Goal: Obtain resource: Obtain resource

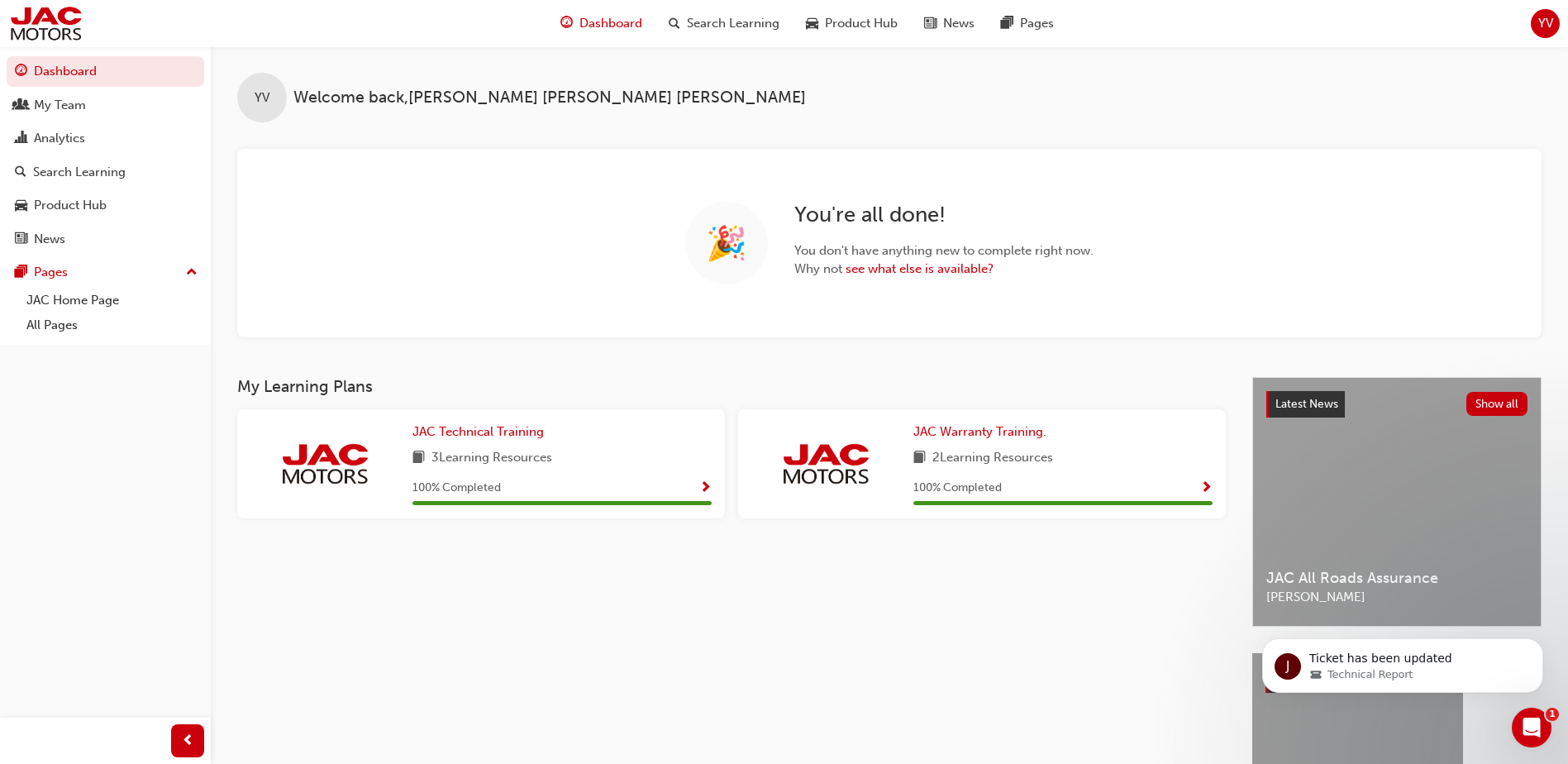
scroll to position [167, 0]
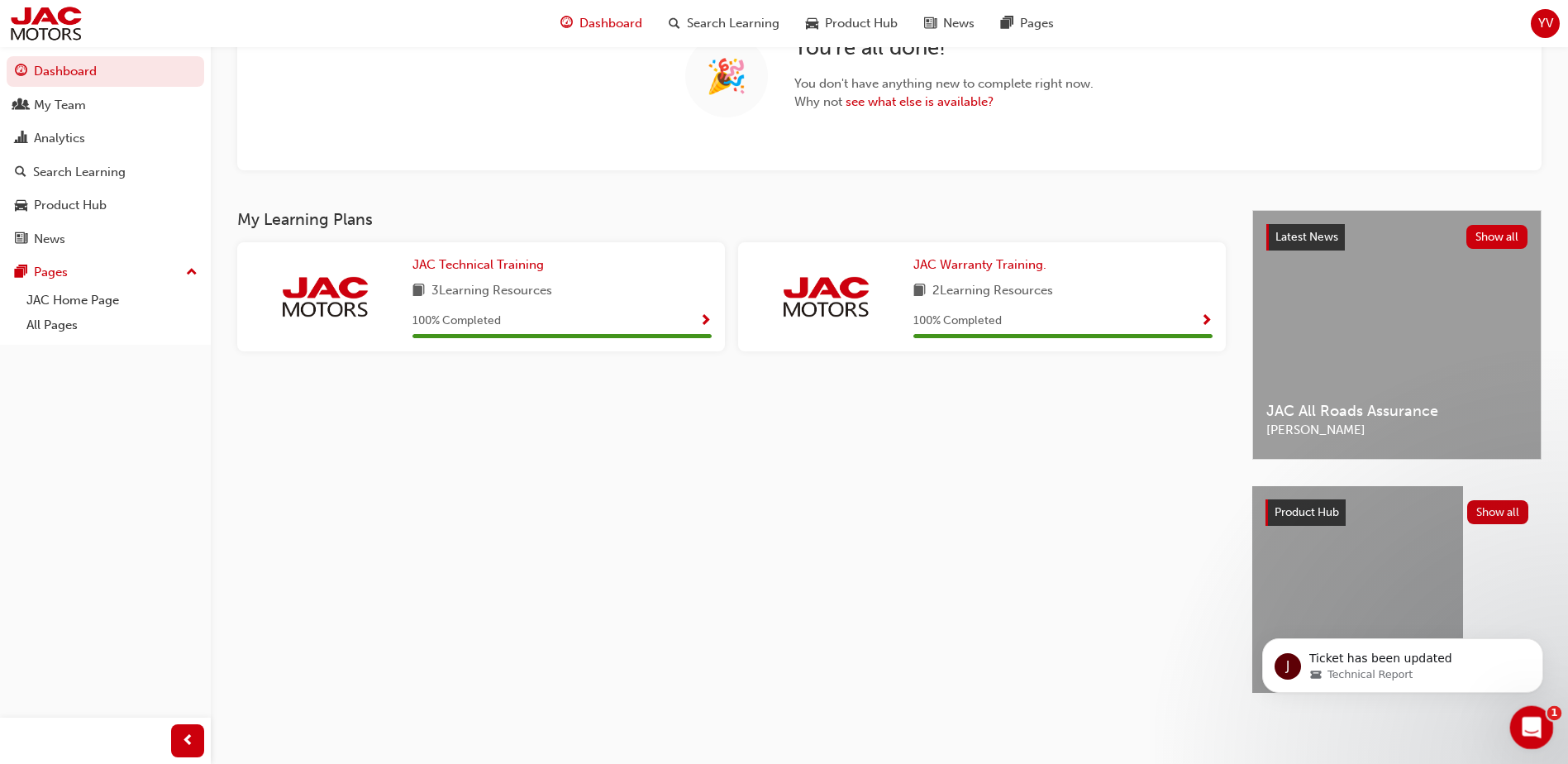
click at [1529, 715] on icon "Open Intercom Messenger" at bounding box center [1530, 725] width 28 height 28
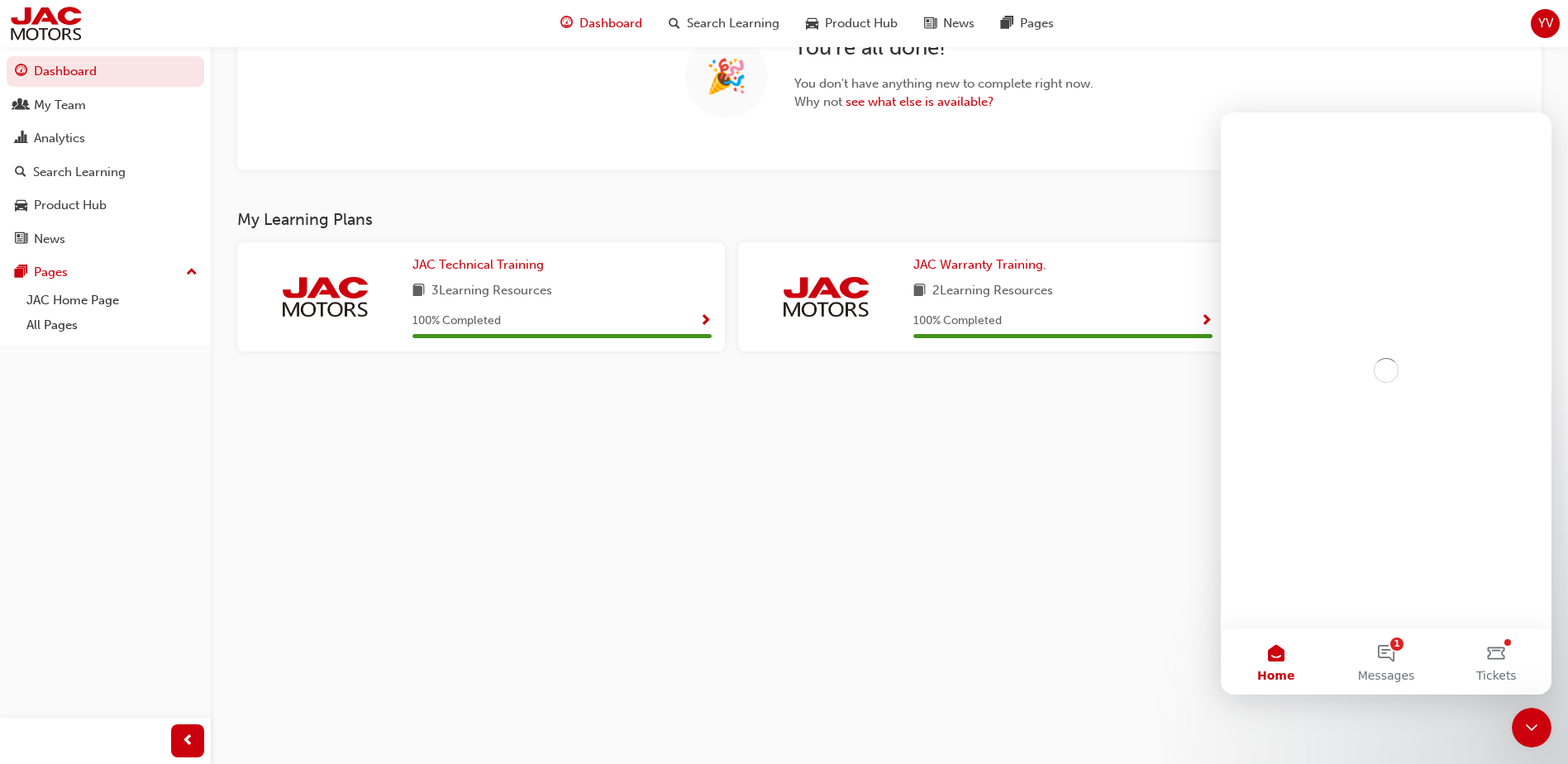
scroll to position [0, 0]
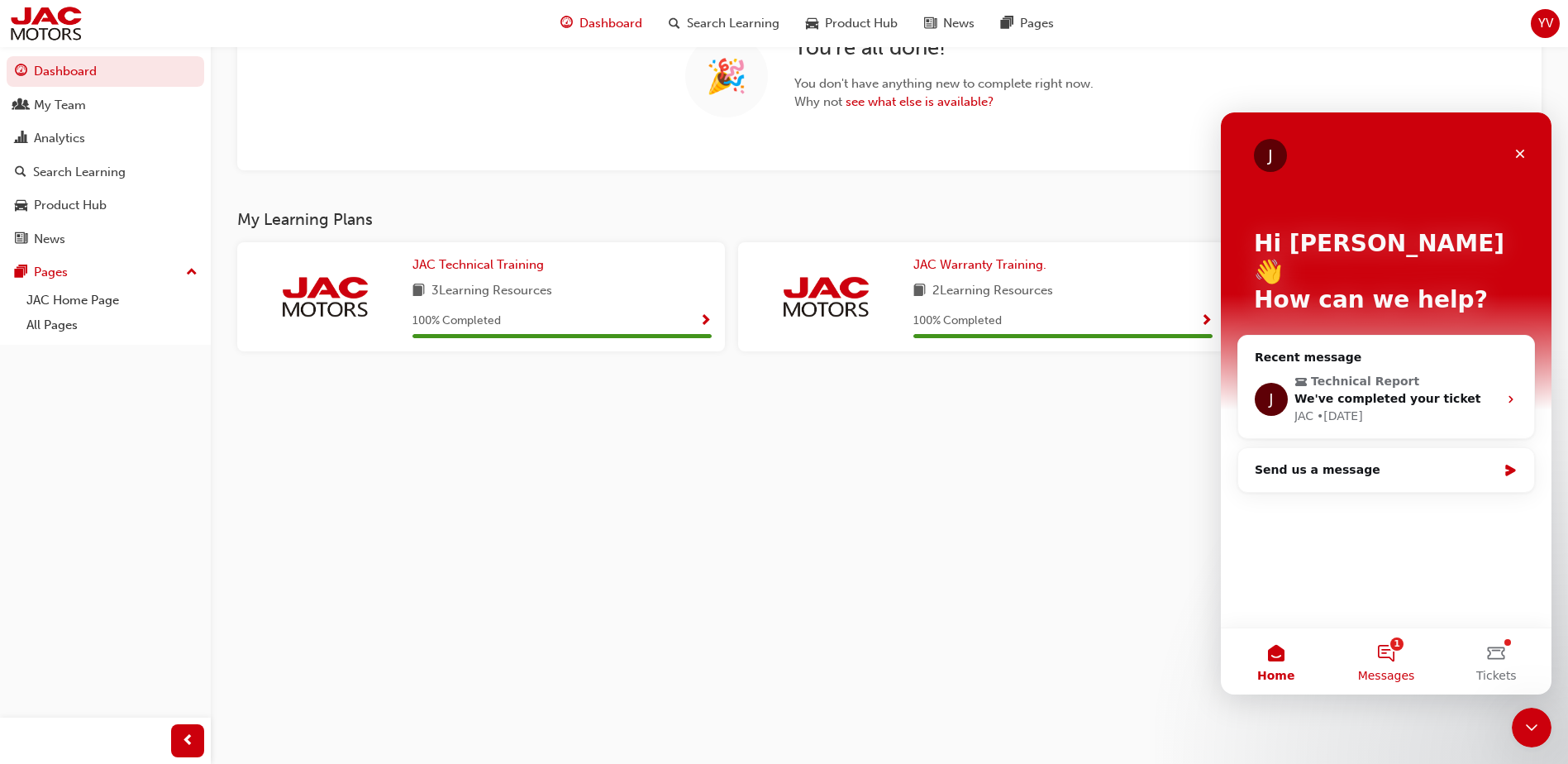
click at [1404, 676] on span "Messages" at bounding box center [1387, 676] width 57 height 12
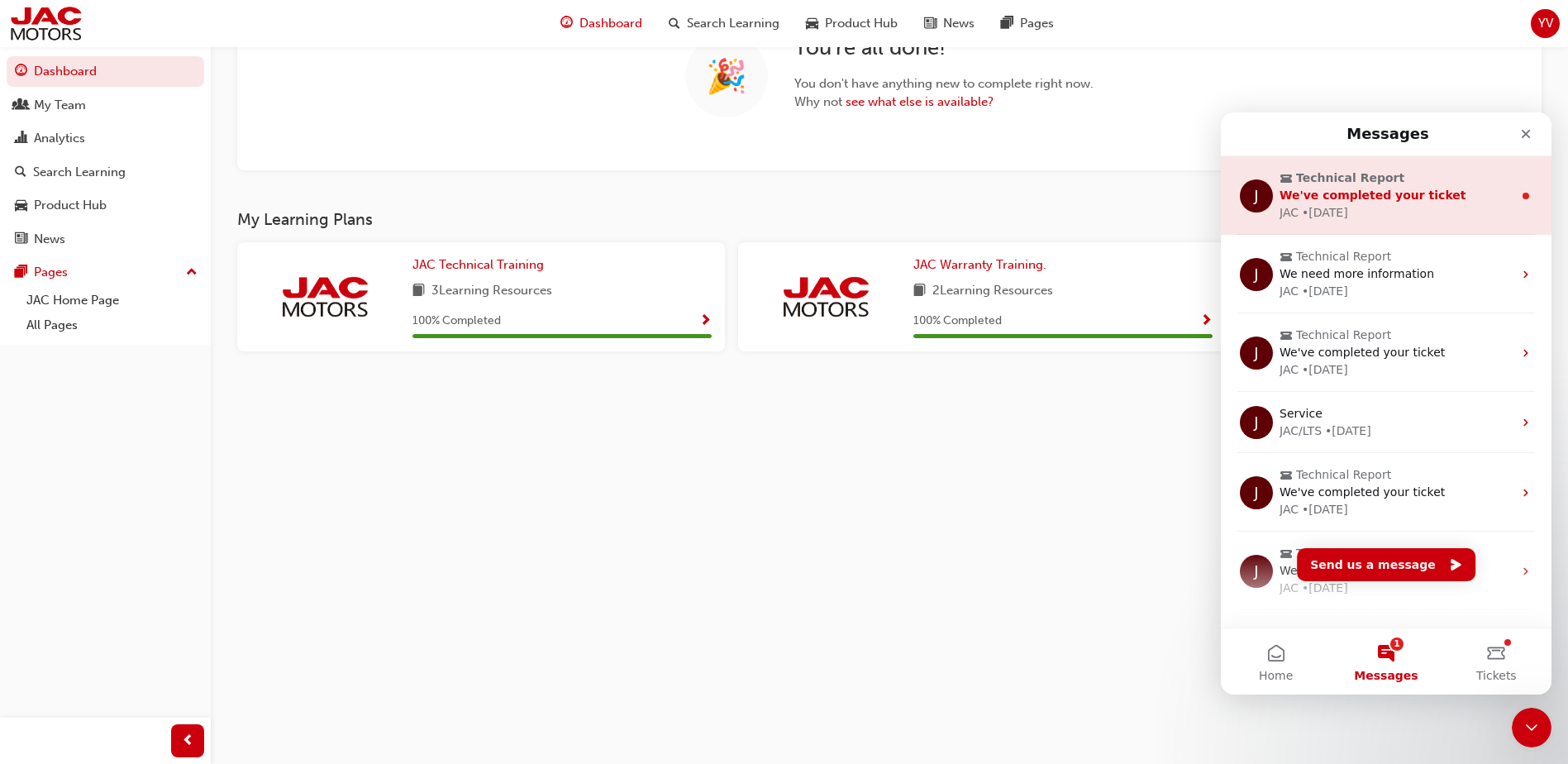
click at [1317, 216] on div "• 2d ago" at bounding box center [1326, 213] width 46 height 18
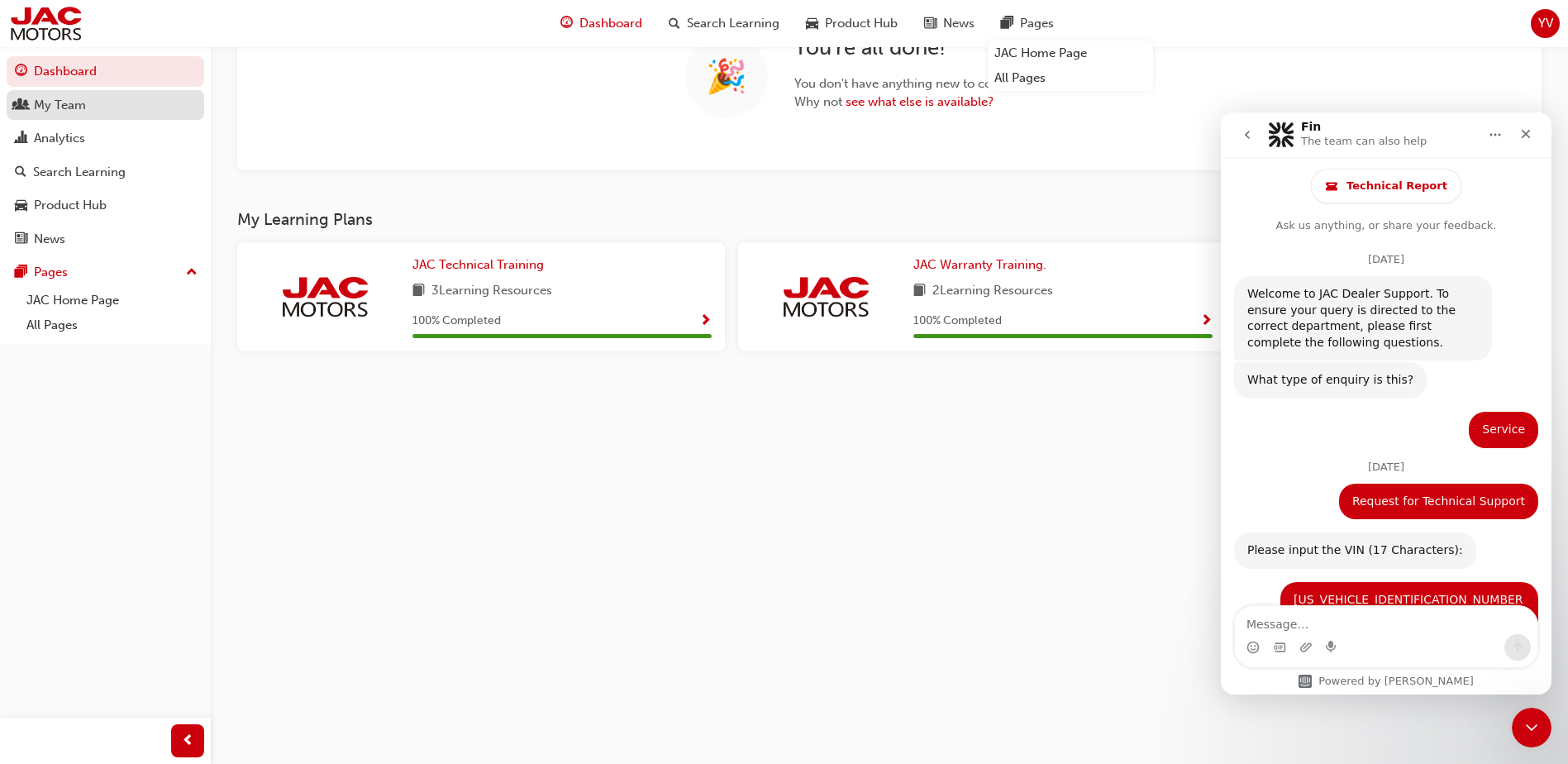
scroll to position [76, 0]
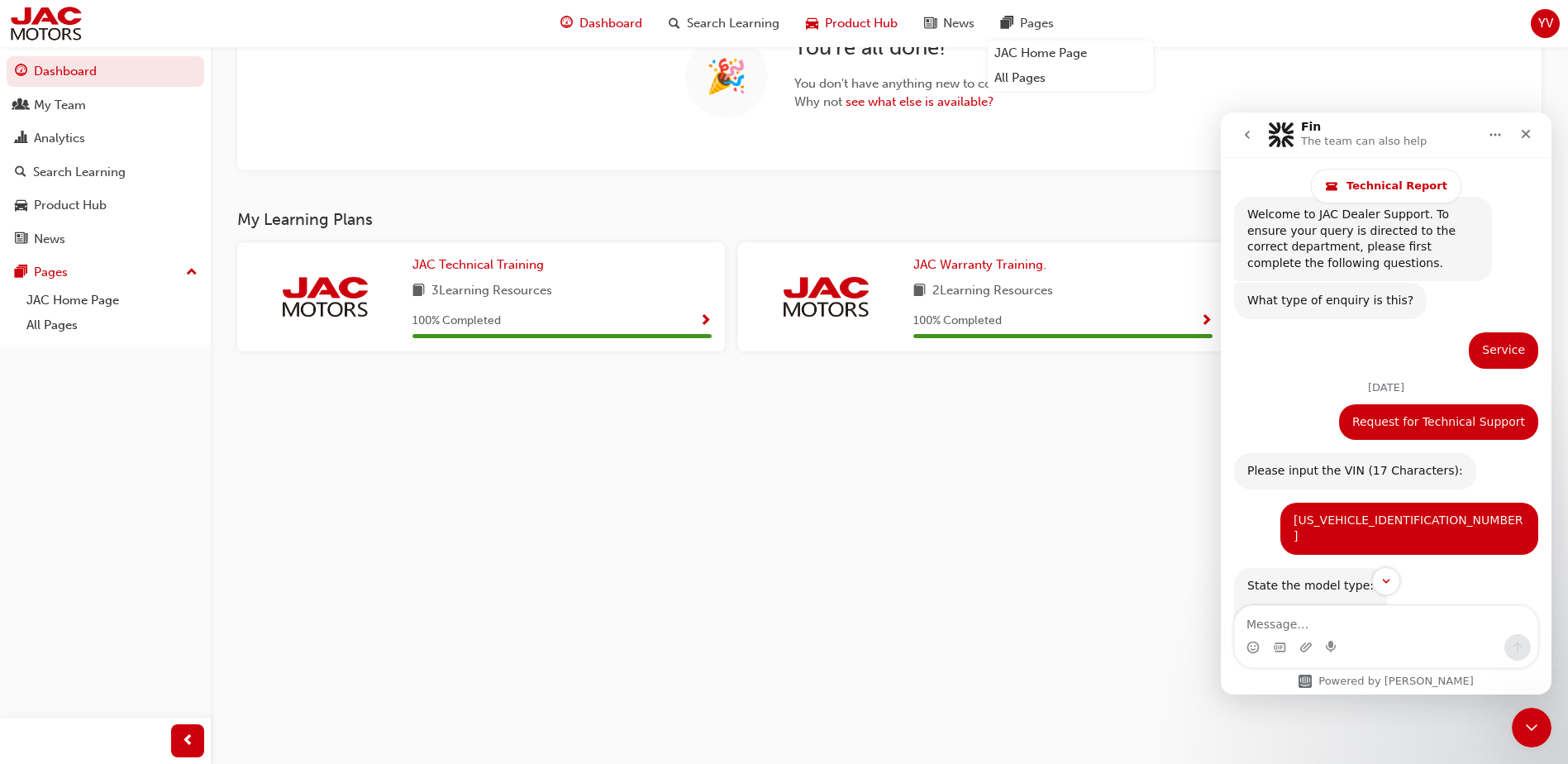
click at [808, 21] on span "car-icon" at bounding box center [812, 23] width 12 height 20
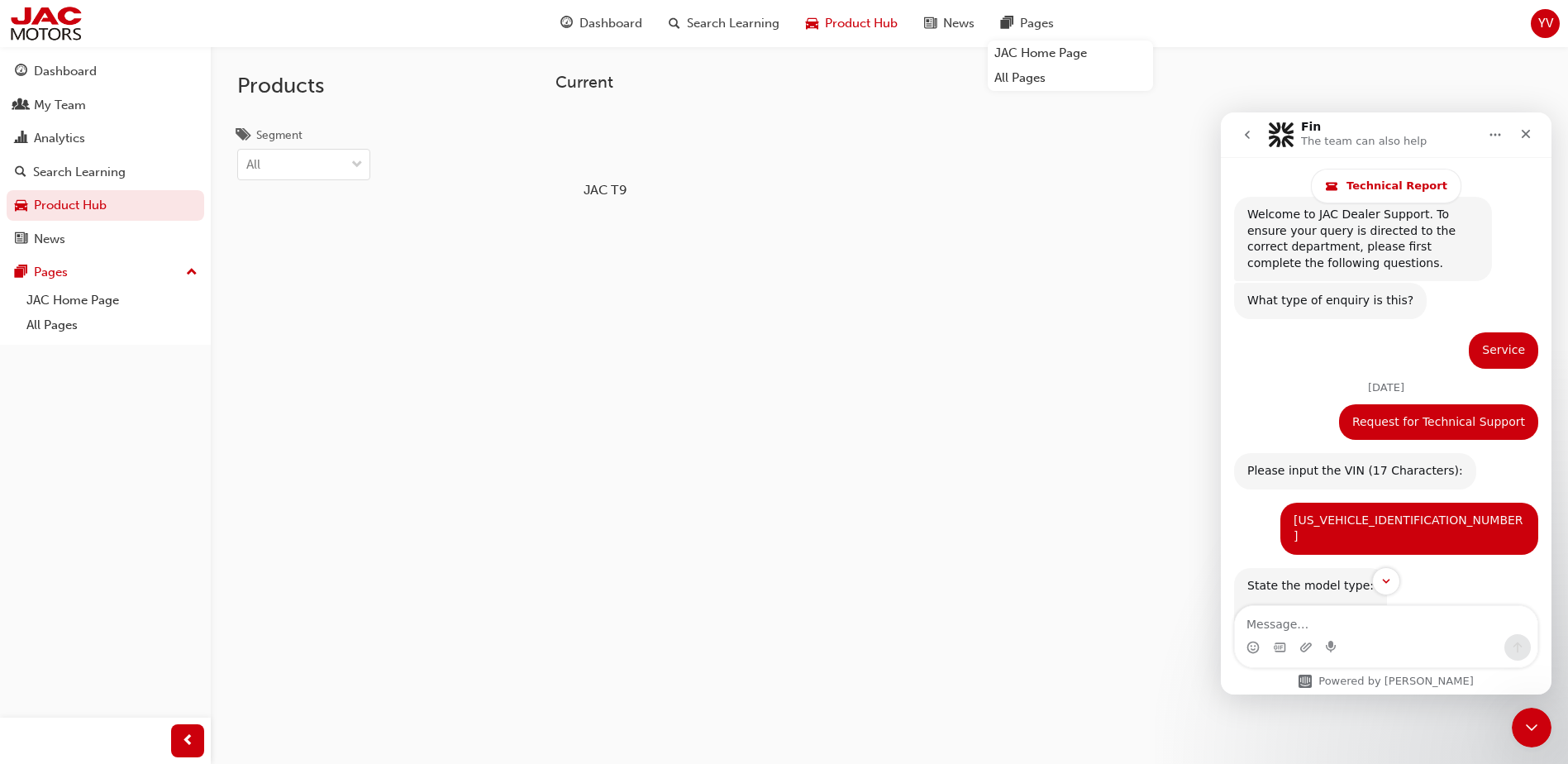
click at [614, 149] on div at bounding box center [606, 142] width 92 height 66
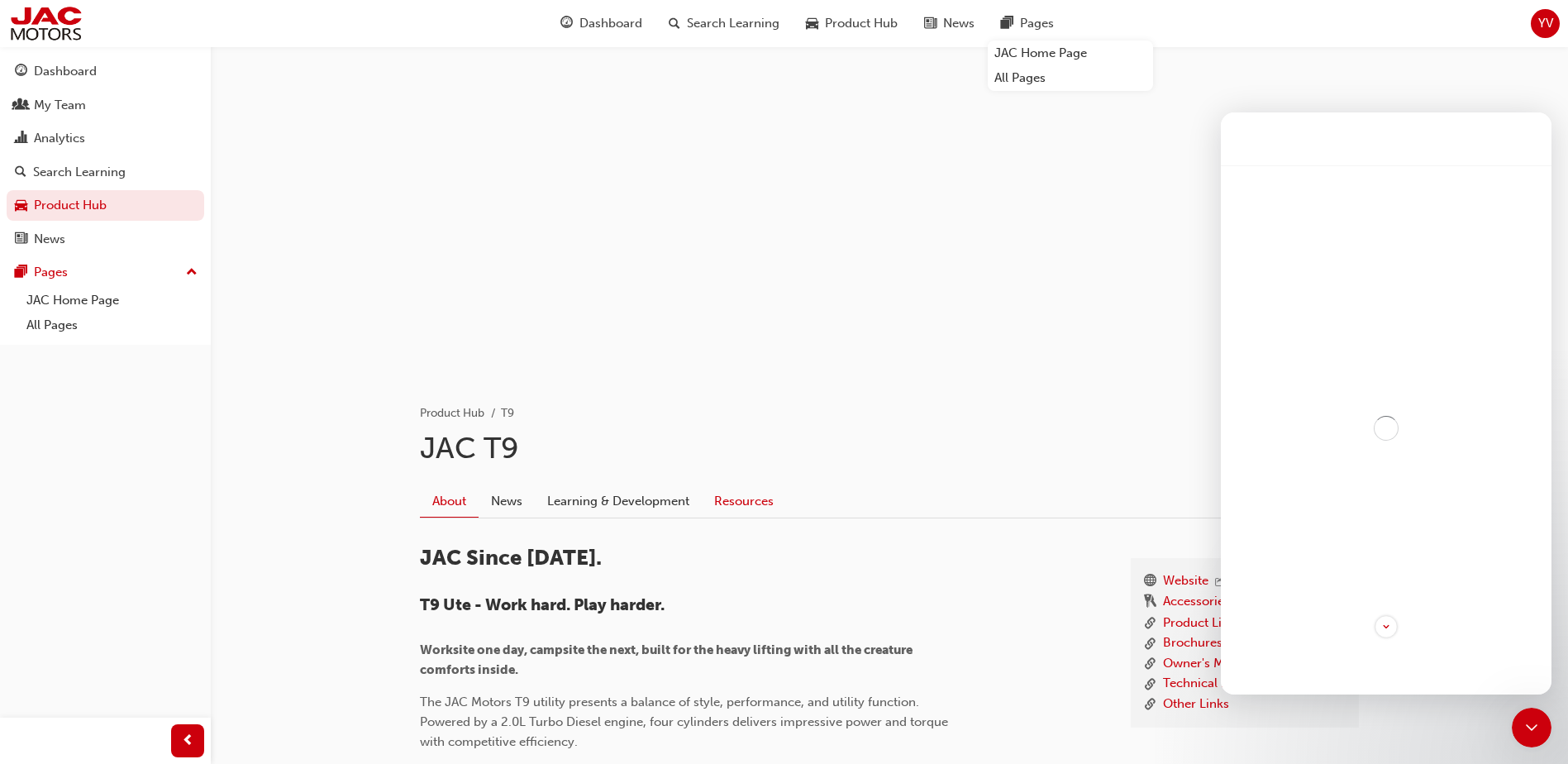
click at [743, 493] on link "Resources" at bounding box center [743, 500] width 84 height 31
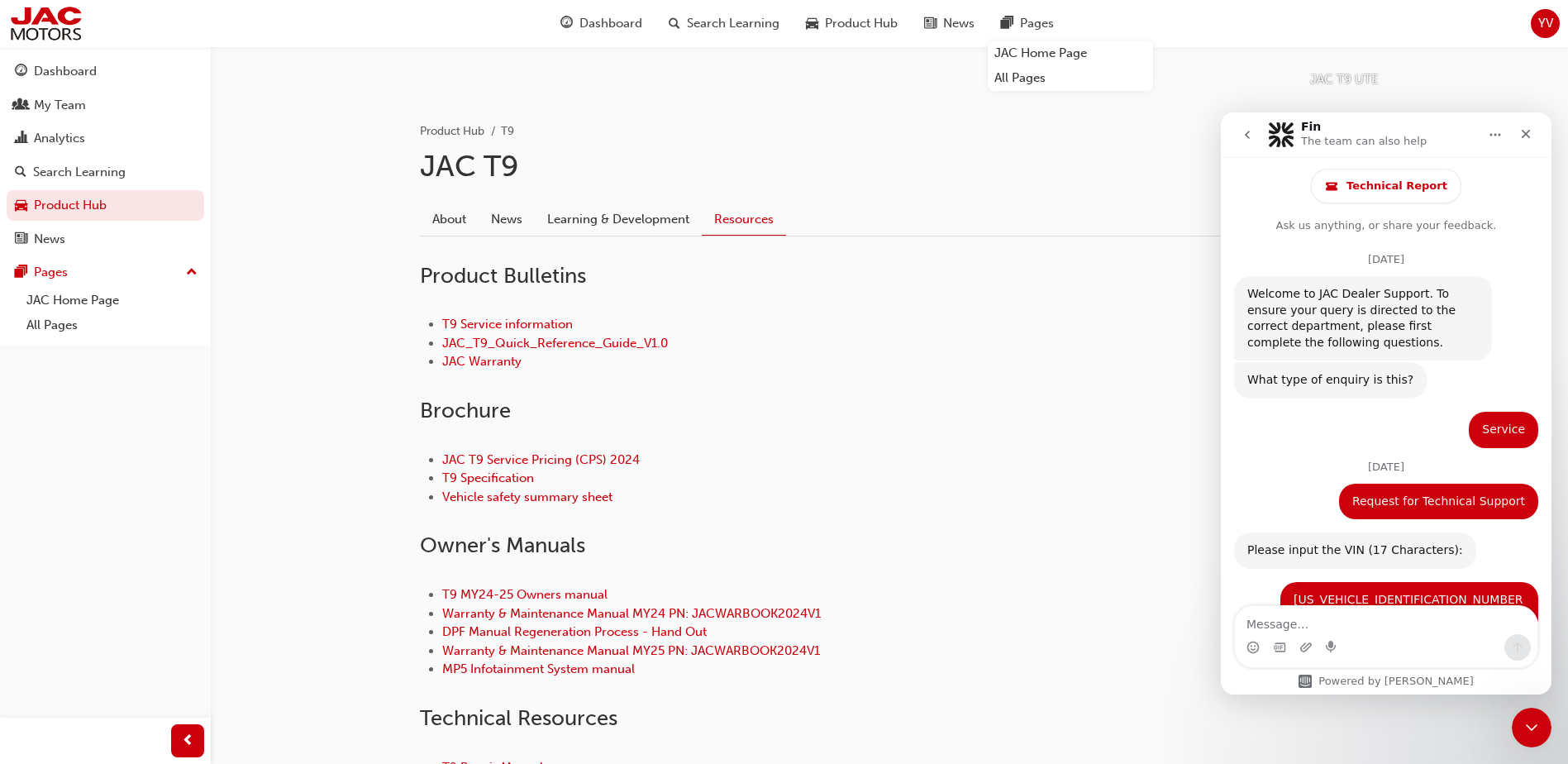
scroll to position [331, 0]
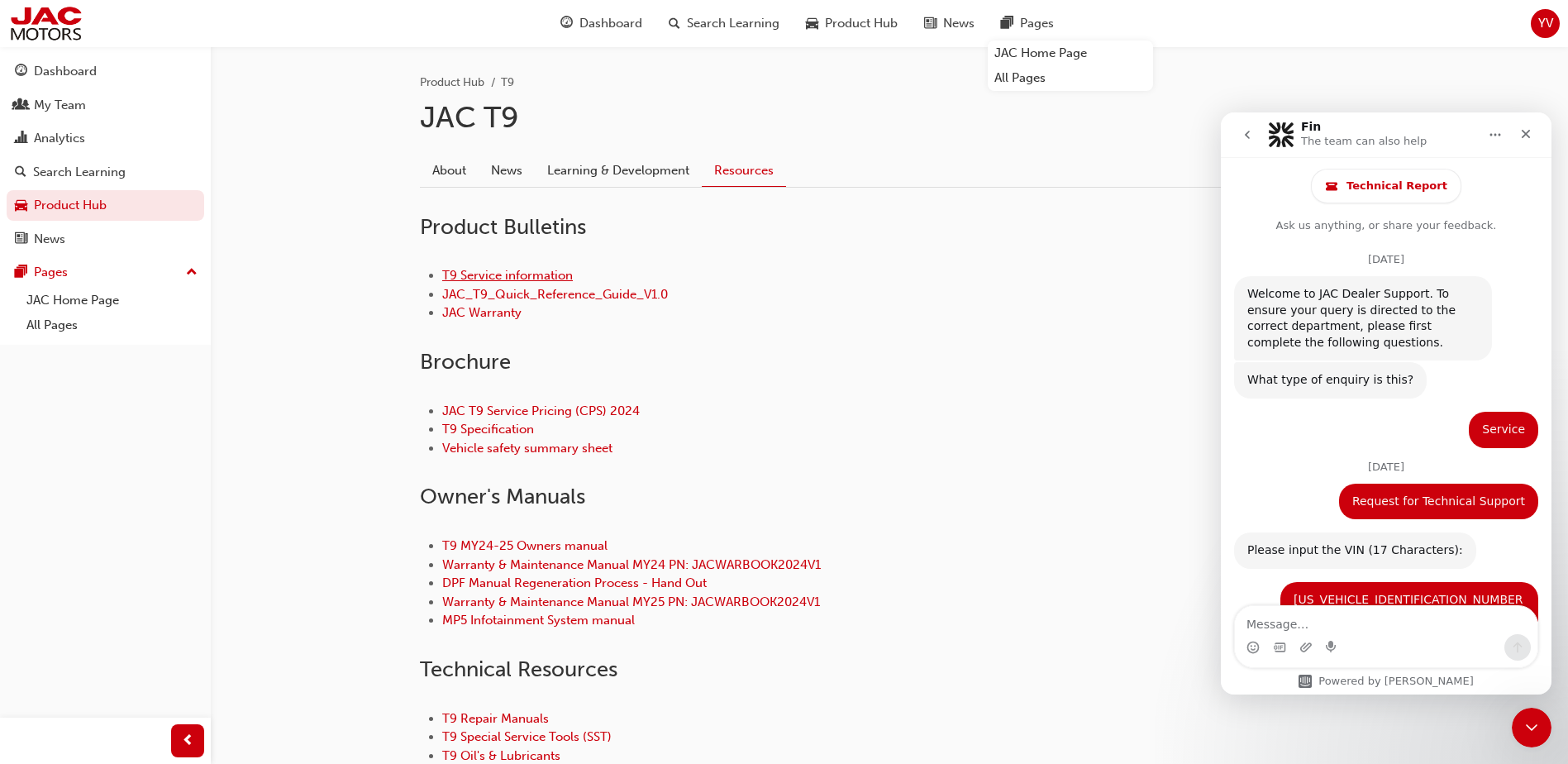
drag, startPoint x: 487, startPoint y: 265, endPoint x: 483, endPoint y: 276, distance: 11.7
click at [487, 267] on div "T9 Service information JAC_T9_Quick_Reference_Guide_V1.0 JAC Warranty" at bounding box center [890, 294] width 939 height 109
click at [483, 276] on link "T9 Service information" at bounding box center [508, 276] width 131 height 15
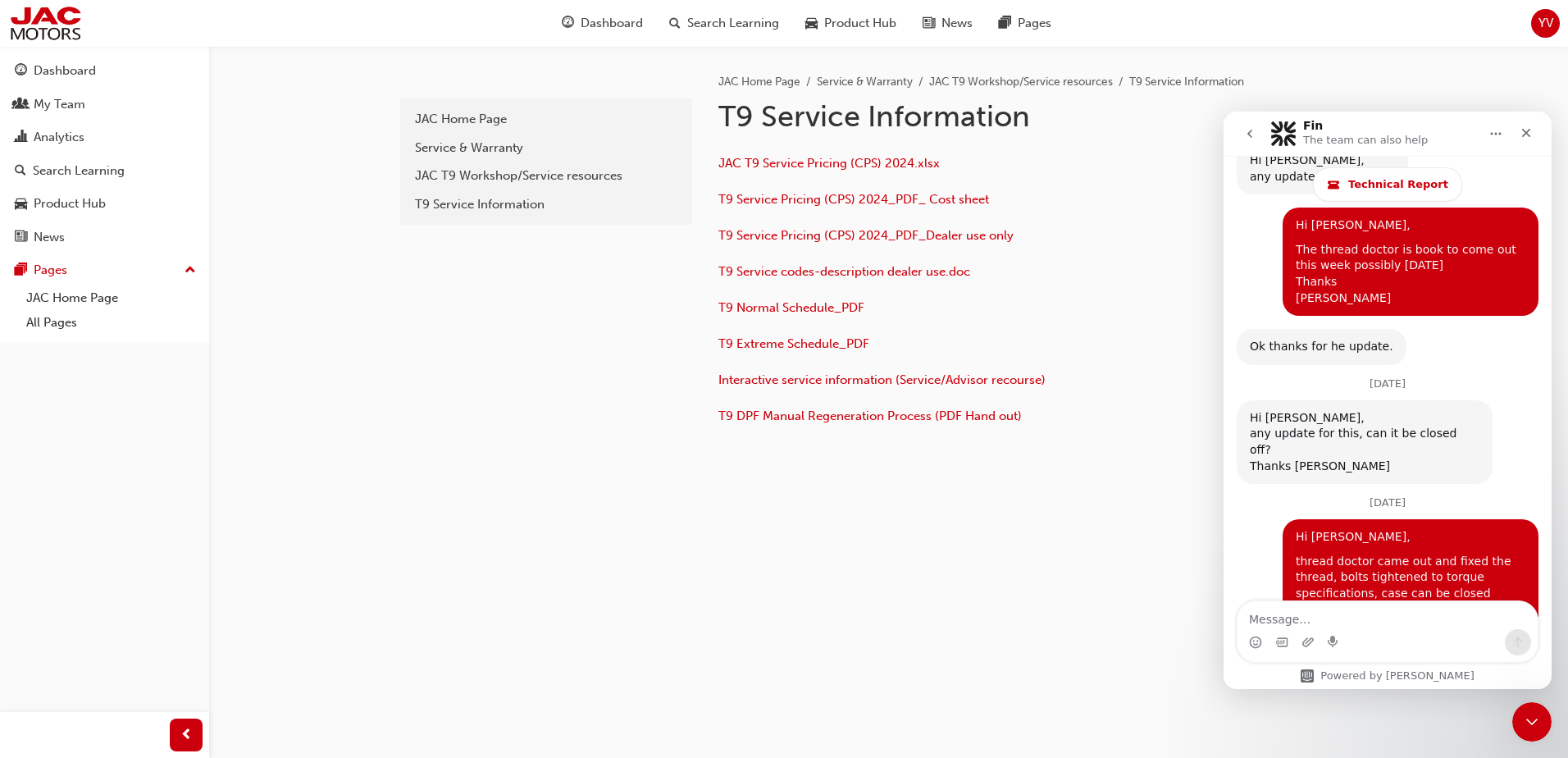
scroll to position [3364, 0]
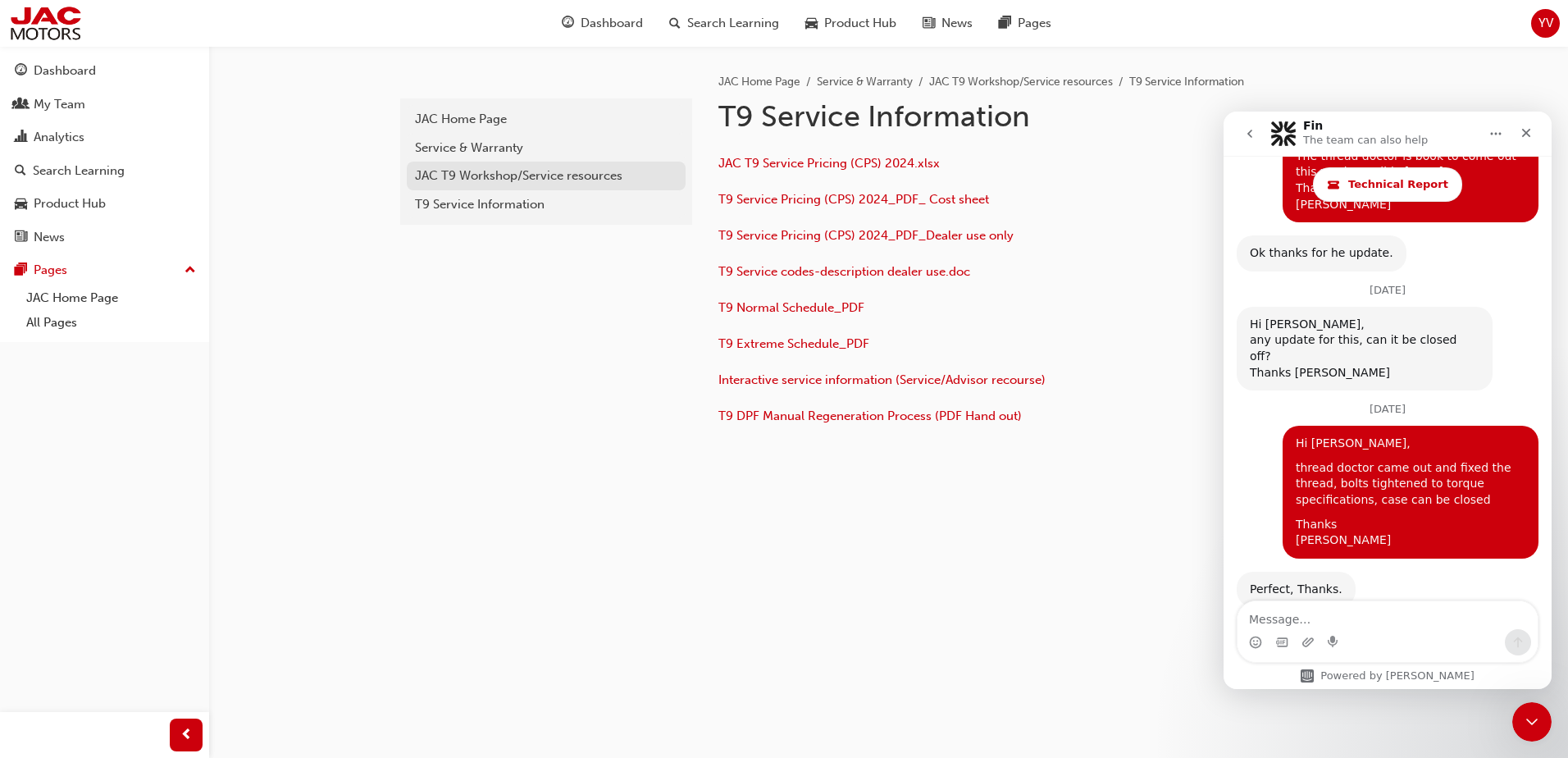
click at [502, 179] on div "JAC T9 Workshop/Service resources" at bounding box center [546, 176] width 262 height 19
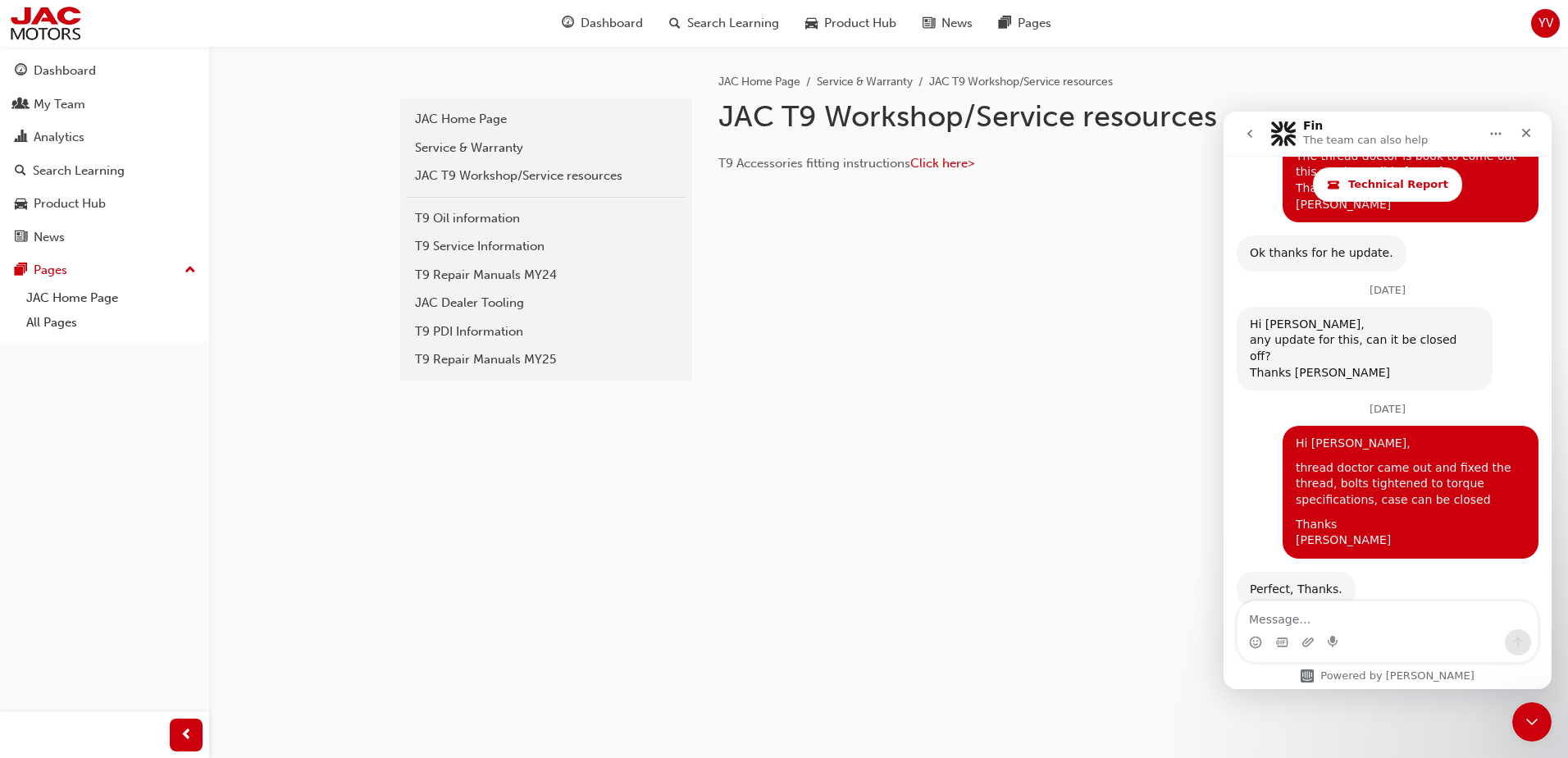
click at [1552, 725] on div "t9-aftersales-resources JAC Home Page Service & Warranty JAC T9 Workshop/Servic…" at bounding box center [784, 379] width 1568 height 758
click at [522, 266] on div "T9 Repair Manuals MY24" at bounding box center [546, 275] width 262 height 19
click at [570, 358] on div "T9 Repair Manuals MY25" at bounding box center [546, 359] width 262 height 19
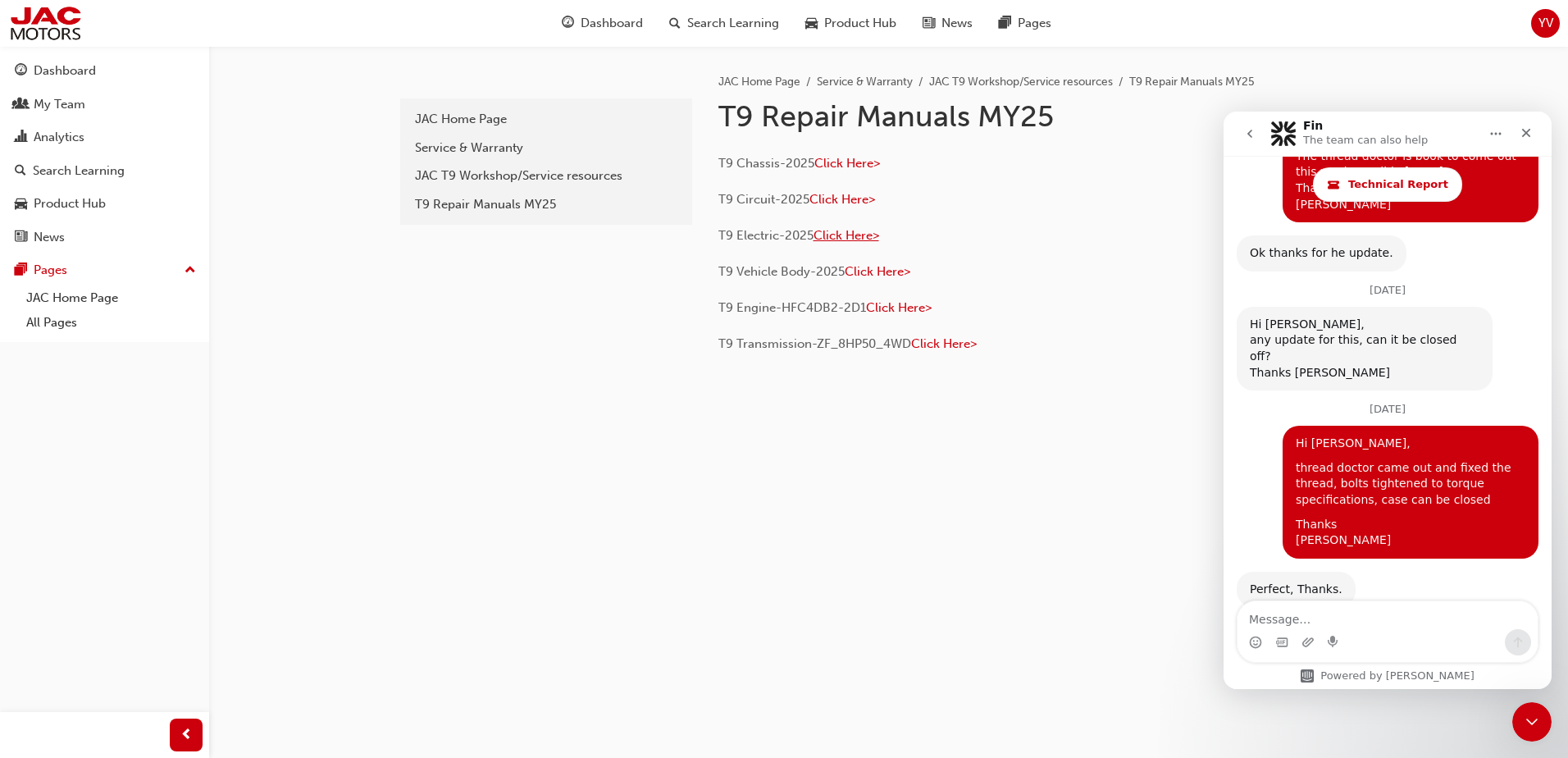
click at [848, 241] on span "Click Here>" at bounding box center [847, 235] width 66 height 15
